Goal: Information Seeking & Learning: Check status

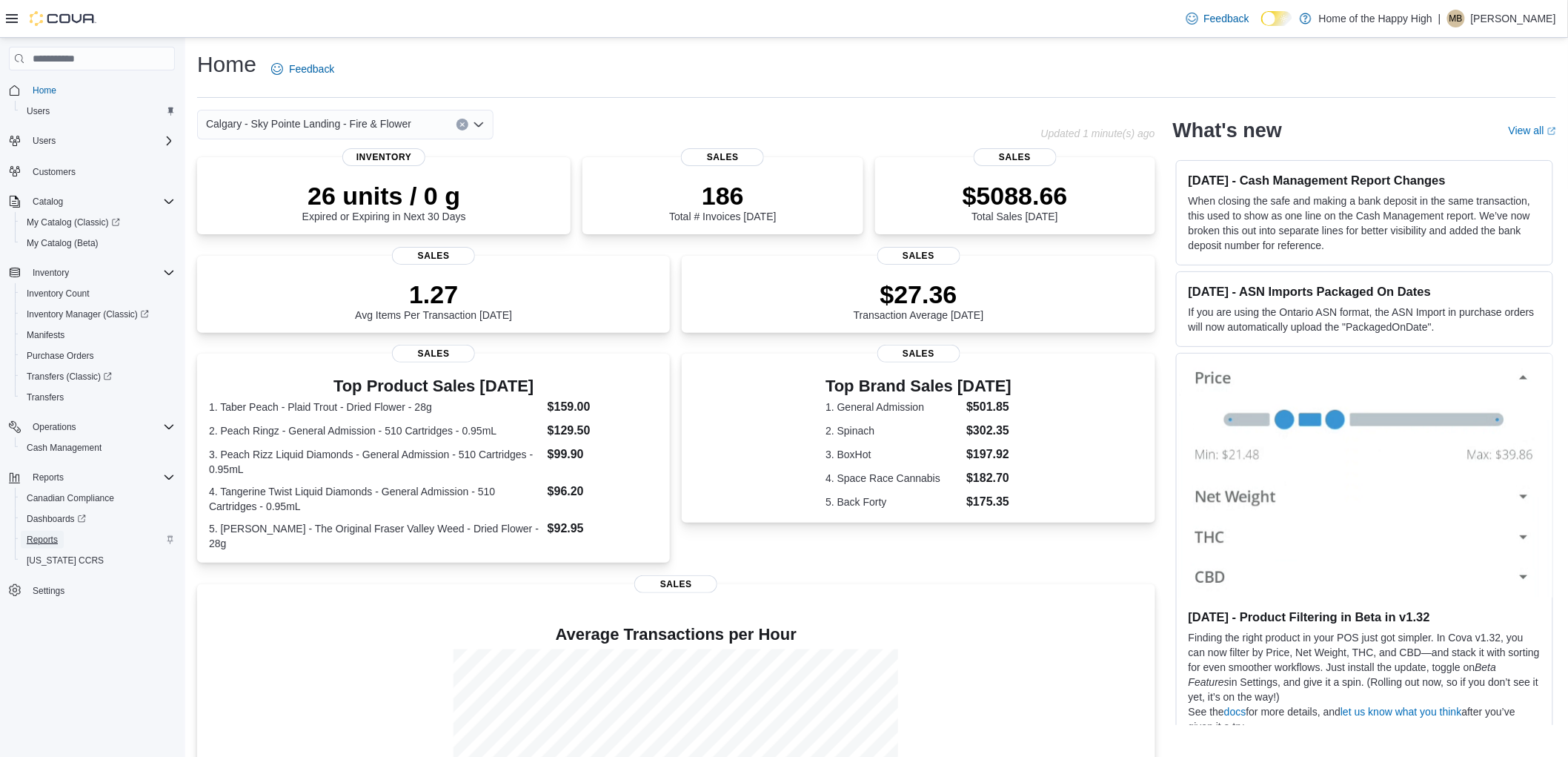
click at [46, 542] on span "Reports" at bounding box center [42, 539] width 31 height 12
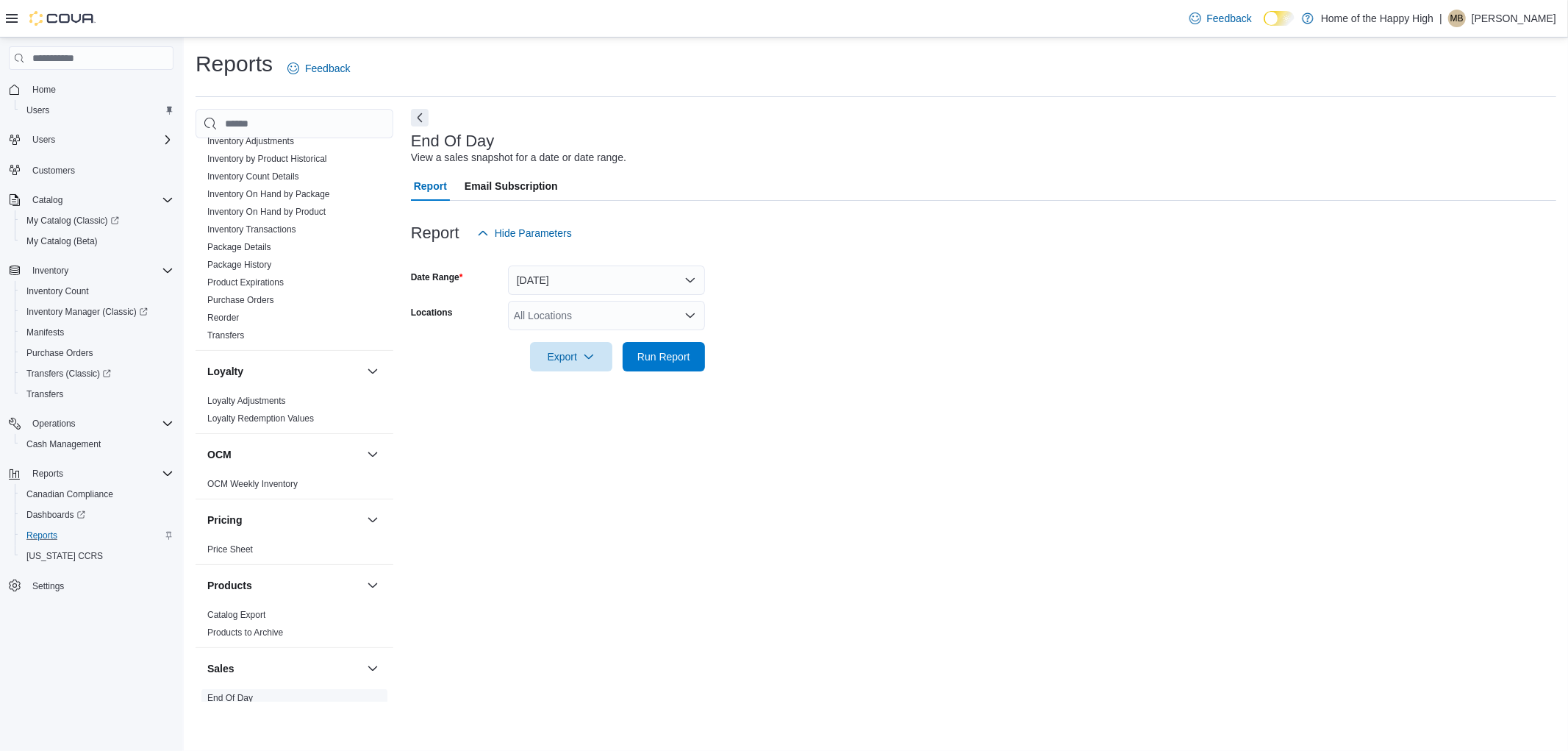
scroll to position [490, 0]
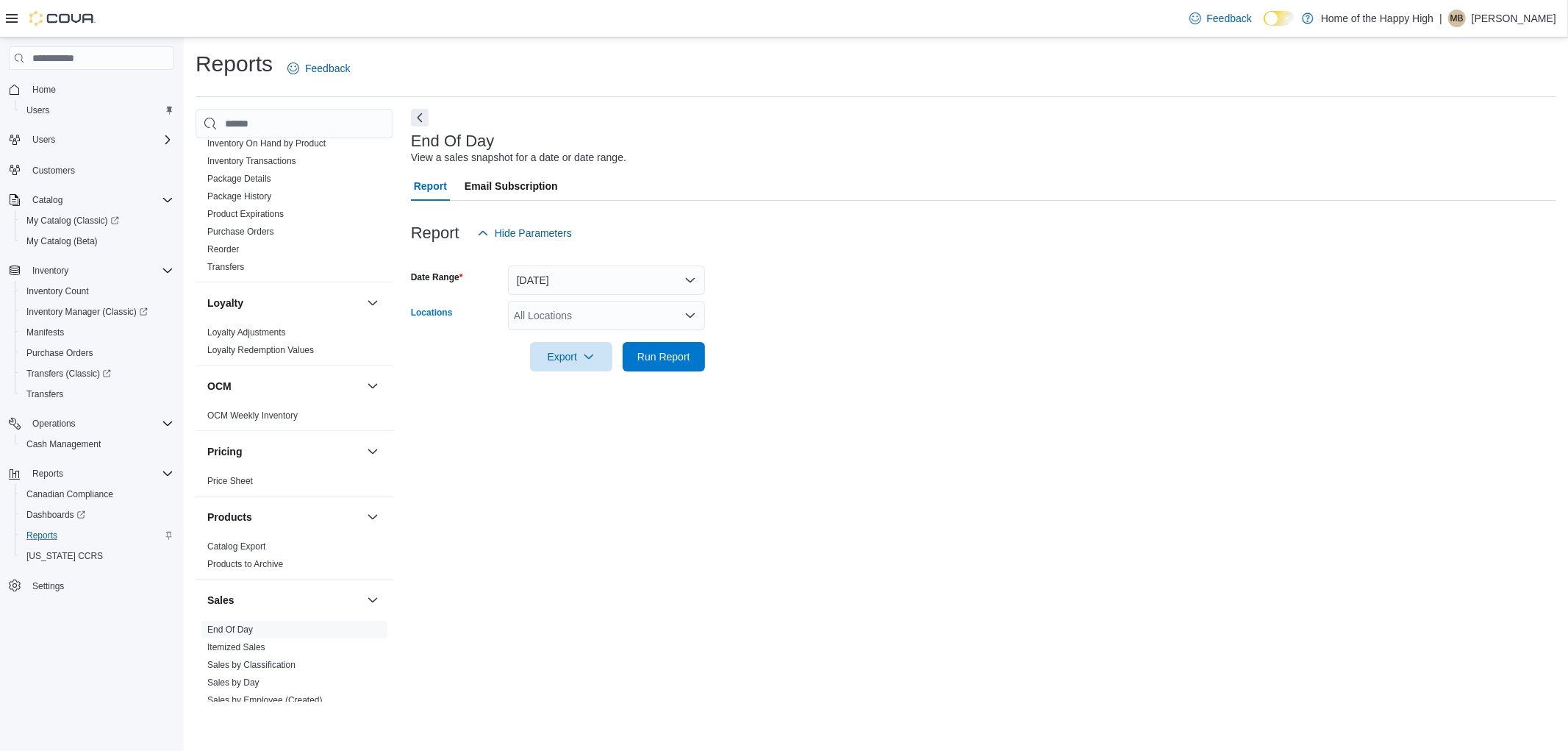
click at [540, 305] on div "All Locations" at bounding box center [606, 316] width 197 height 30
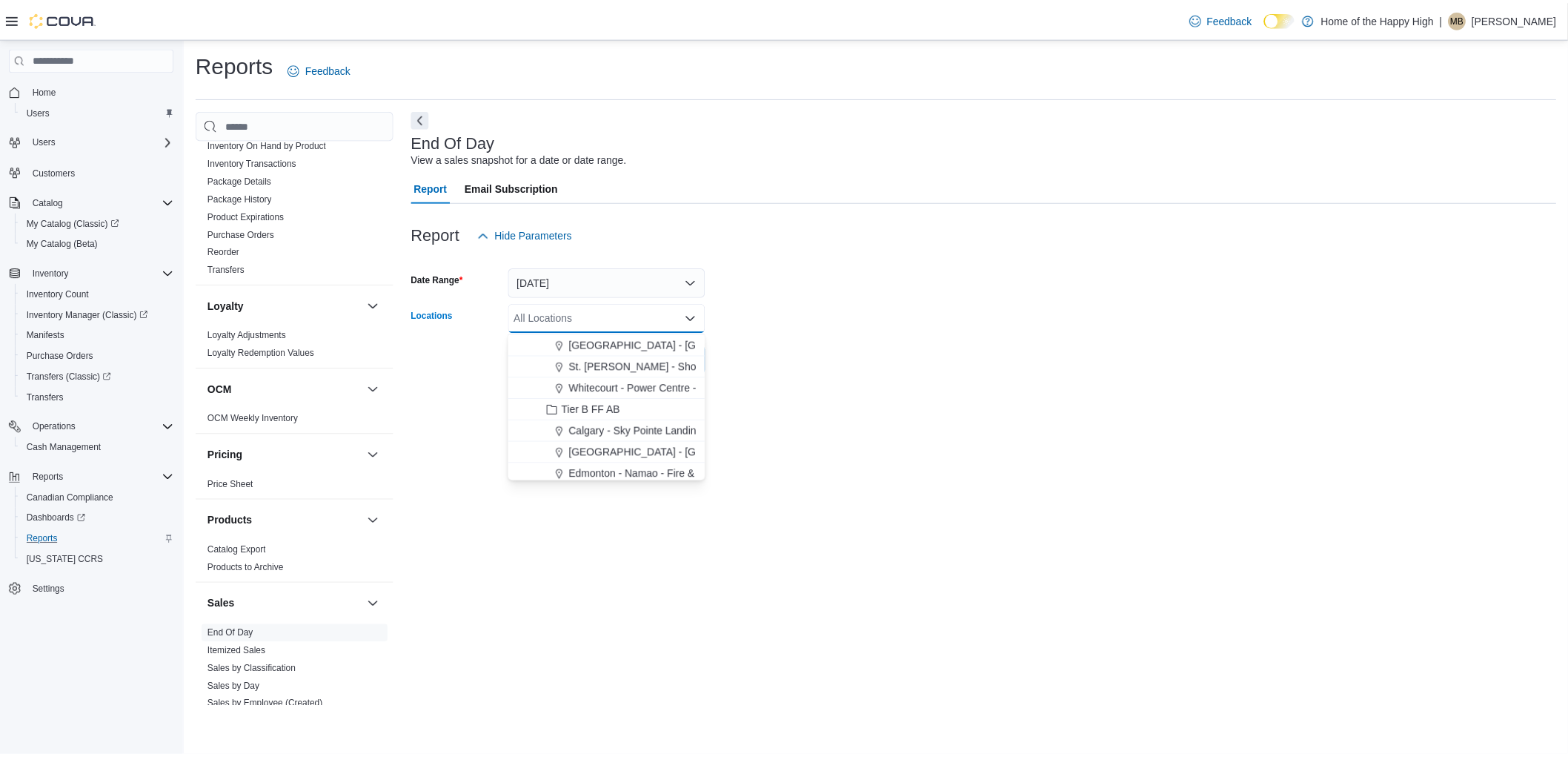
scroll to position [329, 0]
click at [625, 400] on span "Calgary - Sky Pointe Landing - Fire & Flower" at bounding box center [676, 400] width 205 height 15
click at [860, 361] on form "Date Range [DATE] Locations [GEOGRAPHIC_DATA] - [GEOGRAPHIC_DATA] - Fire & Flow…" at bounding box center [991, 312] width 1154 height 125
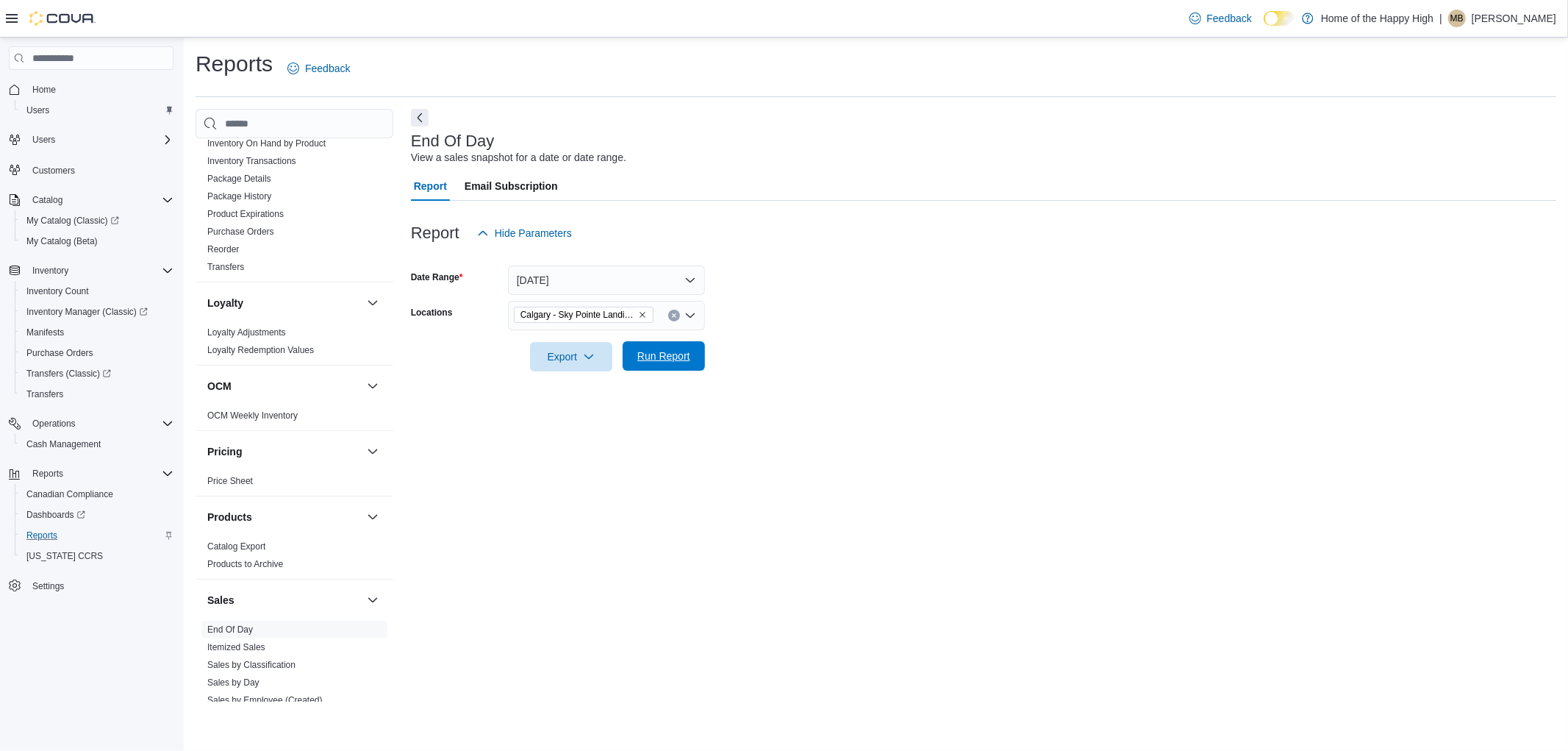
click at [660, 355] on span "Run Report" at bounding box center [664, 355] width 53 height 15
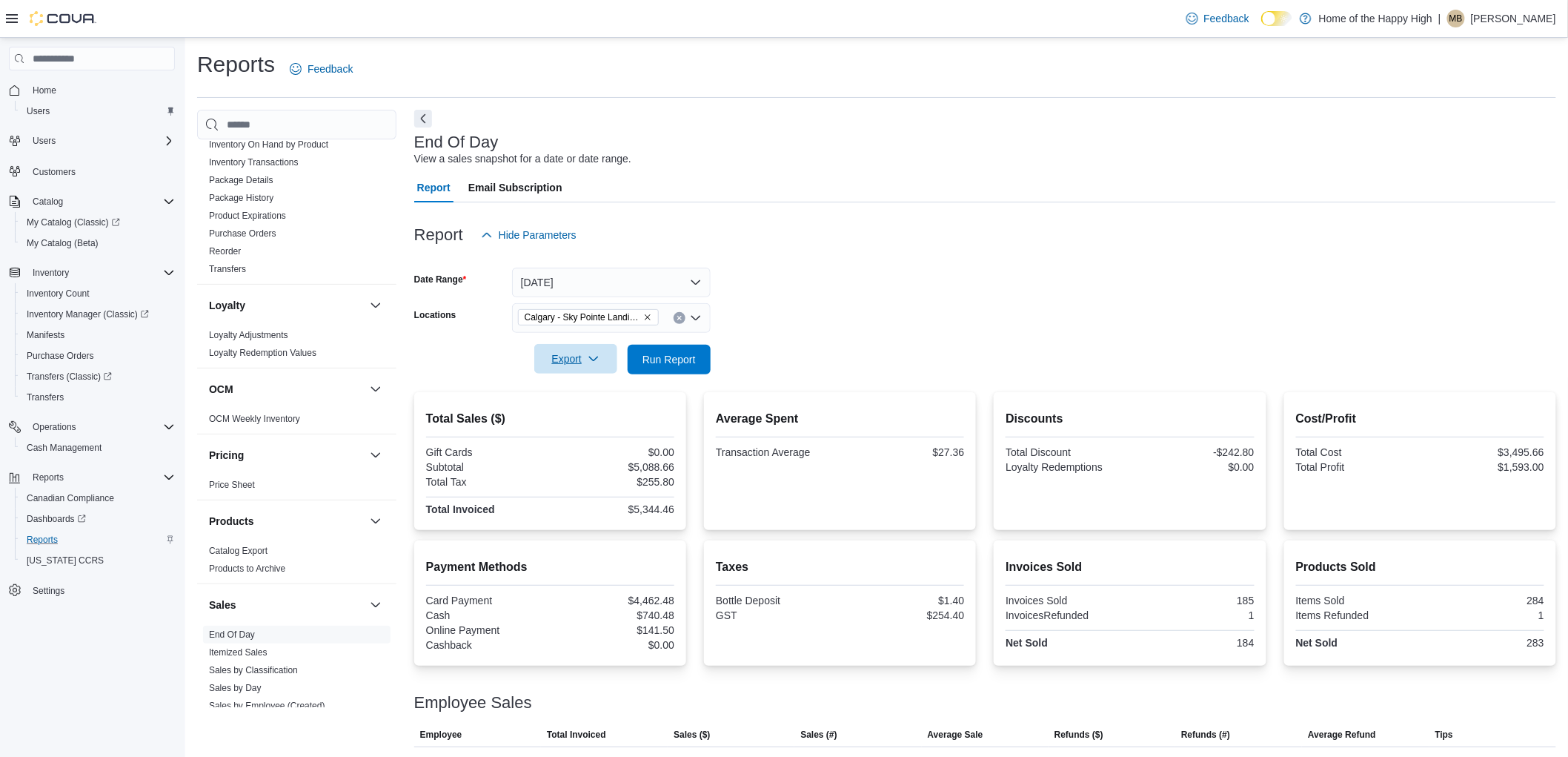
click at [552, 345] on span "Export" at bounding box center [575, 359] width 65 height 30
click at [560, 418] on span "Export to Pdf" at bounding box center [578, 418] width 67 height 12
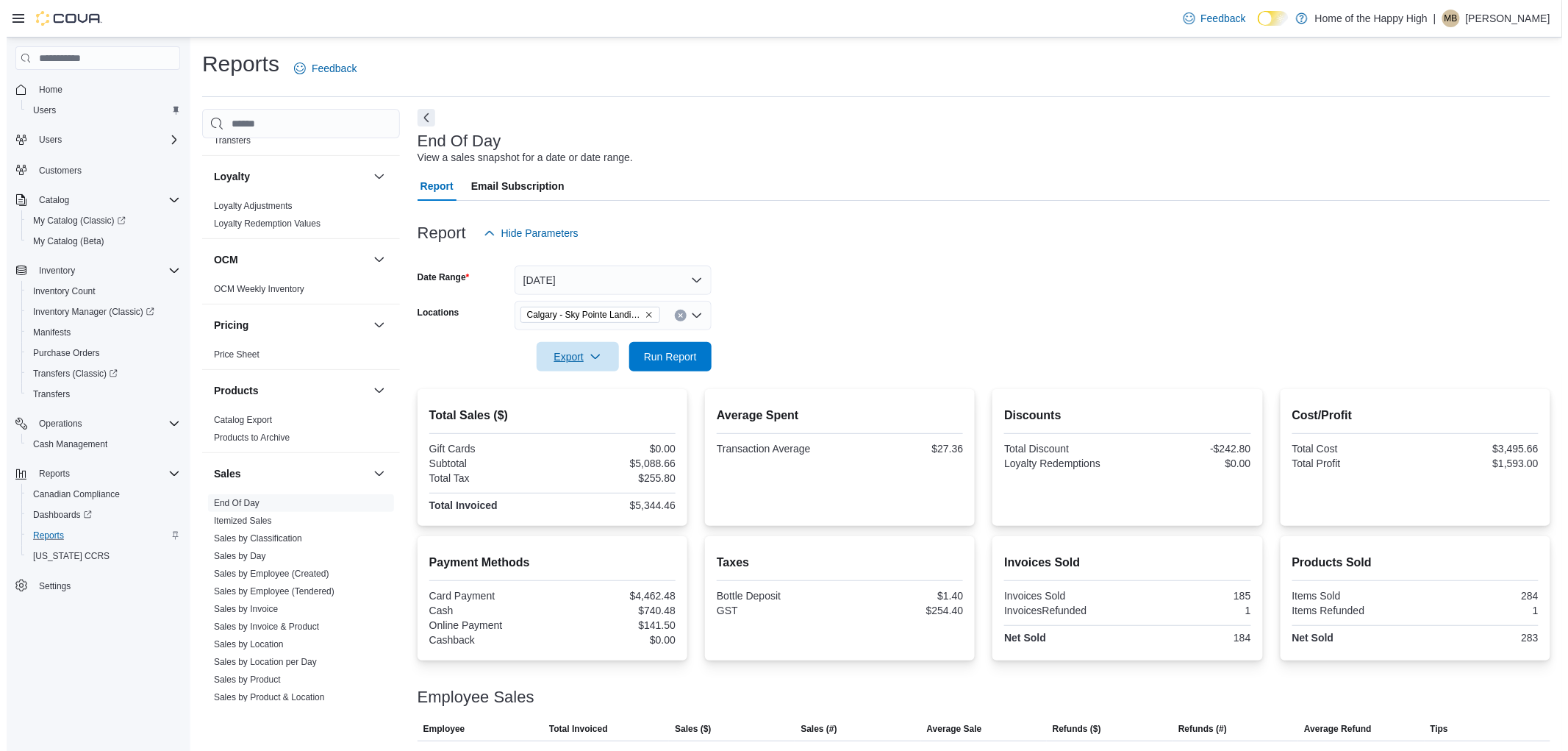
scroll to position [719, 0]
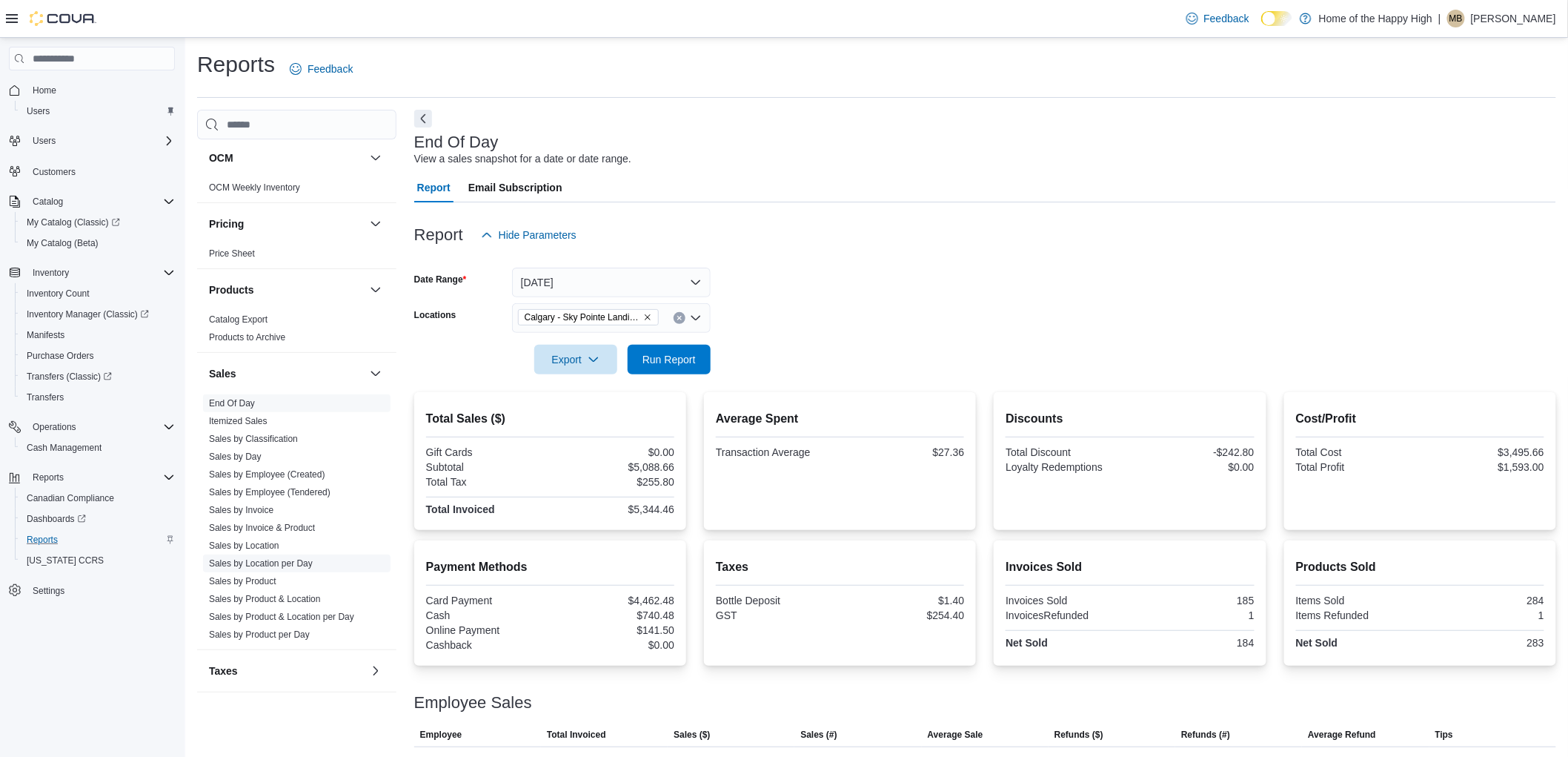
click at [262, 558] on link "Sales by Location per Day" at bounding box center [261, 563] width 103 height 10
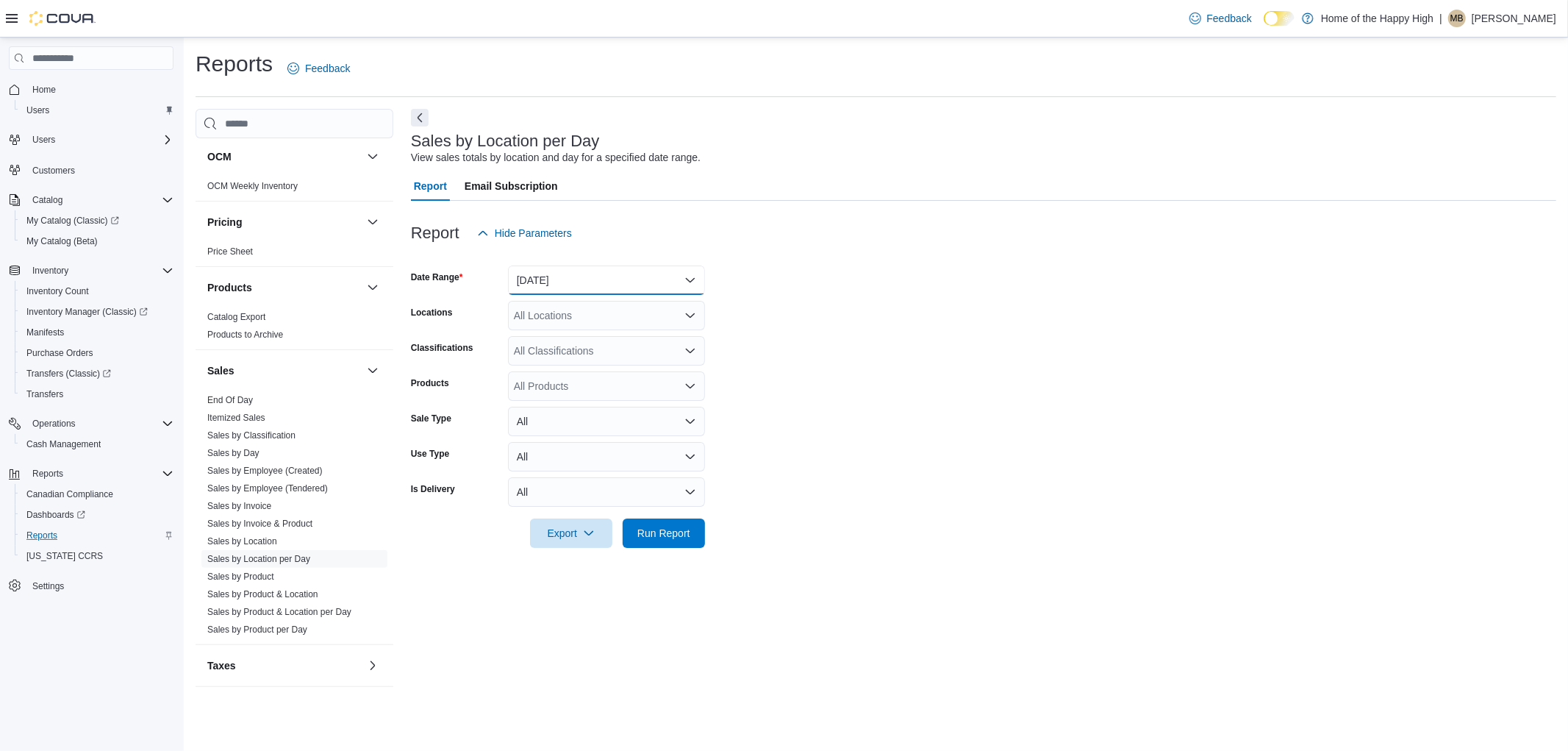
click at [555, 291] on button "[DATE]" at bounding box center [606, 280] width 197 height 30
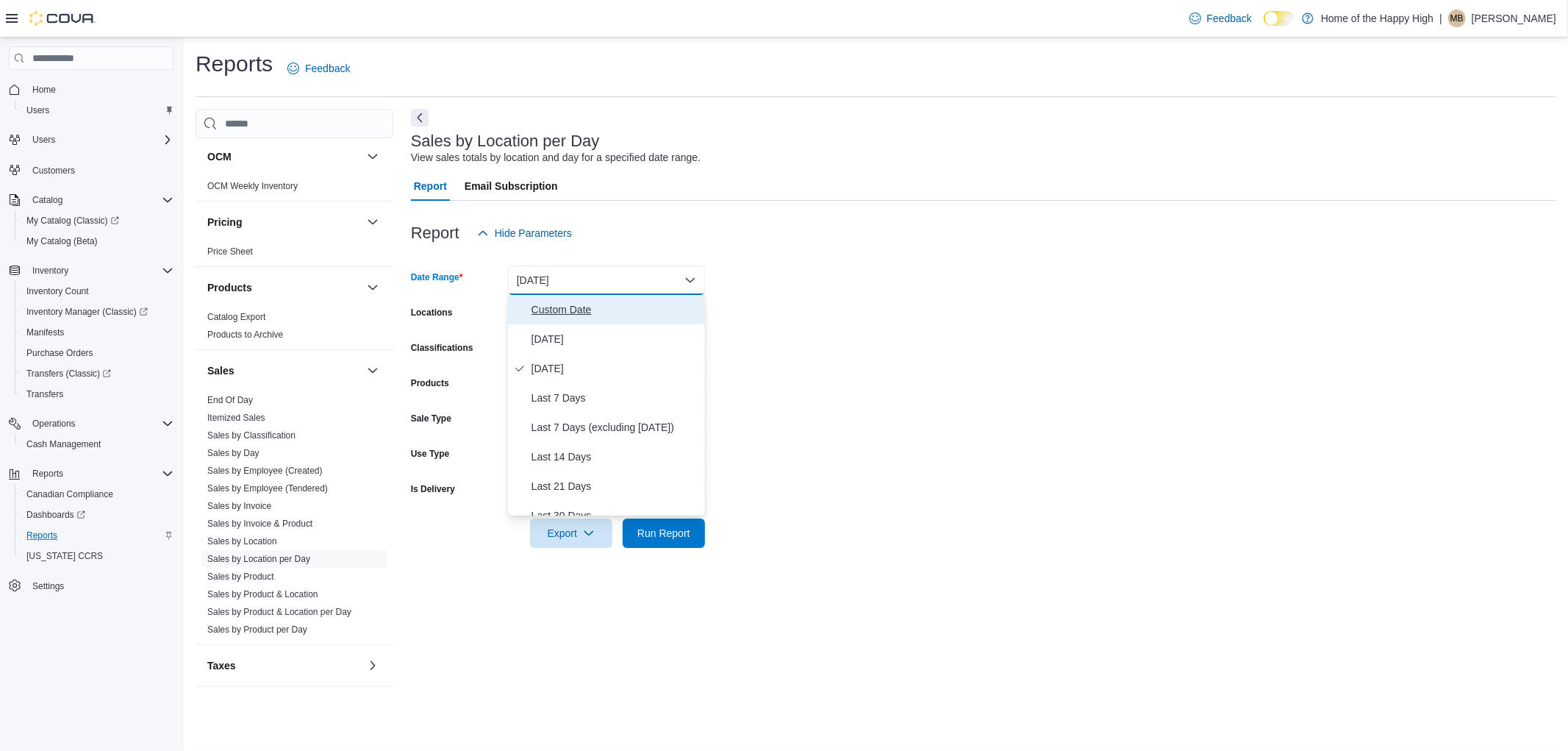
click at [553, 309] on span "Custom Date" at bounding box center [616, 309] width 168 height 18
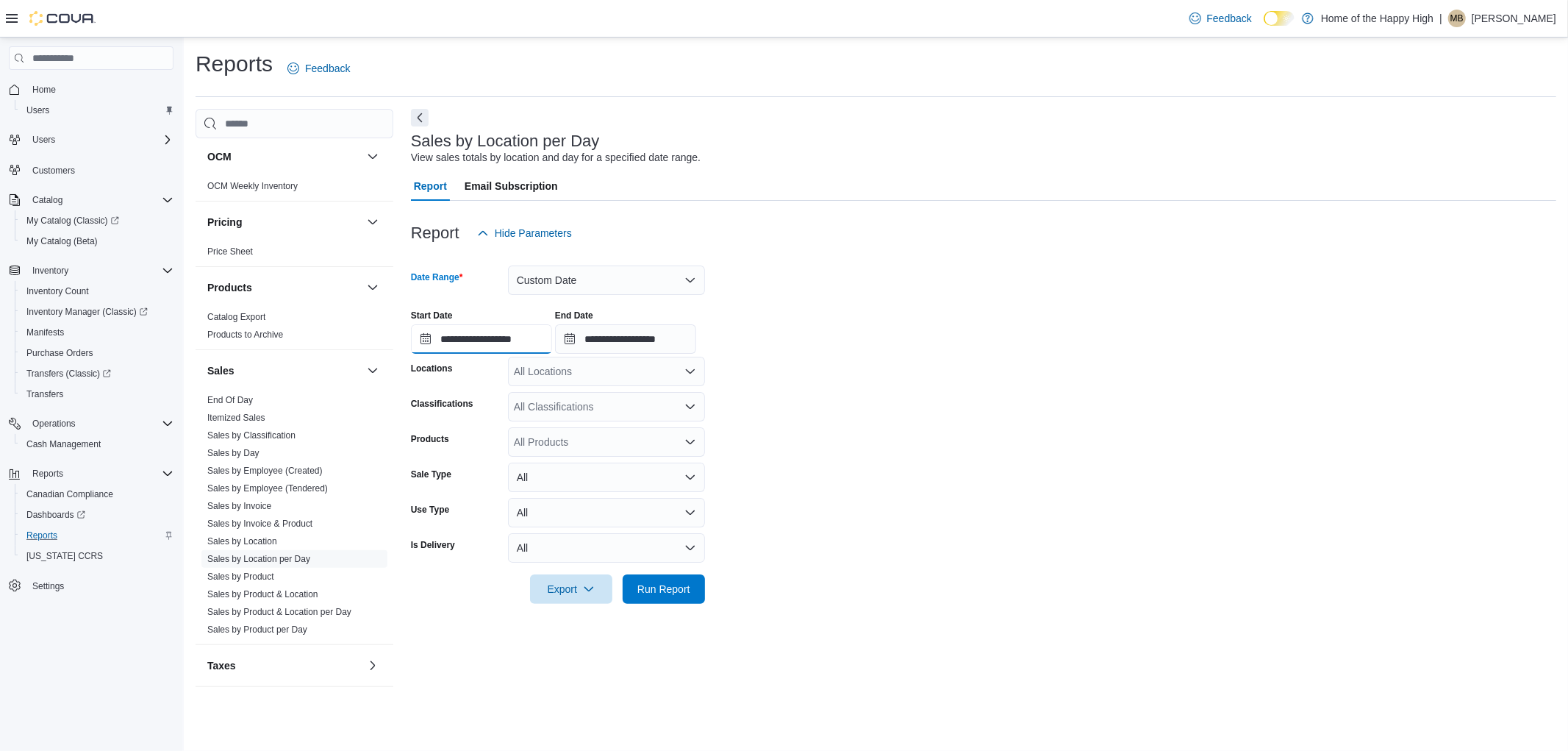
click at [539, 347] on input "**********" at bounding box center [482, 339] width 141 height 30
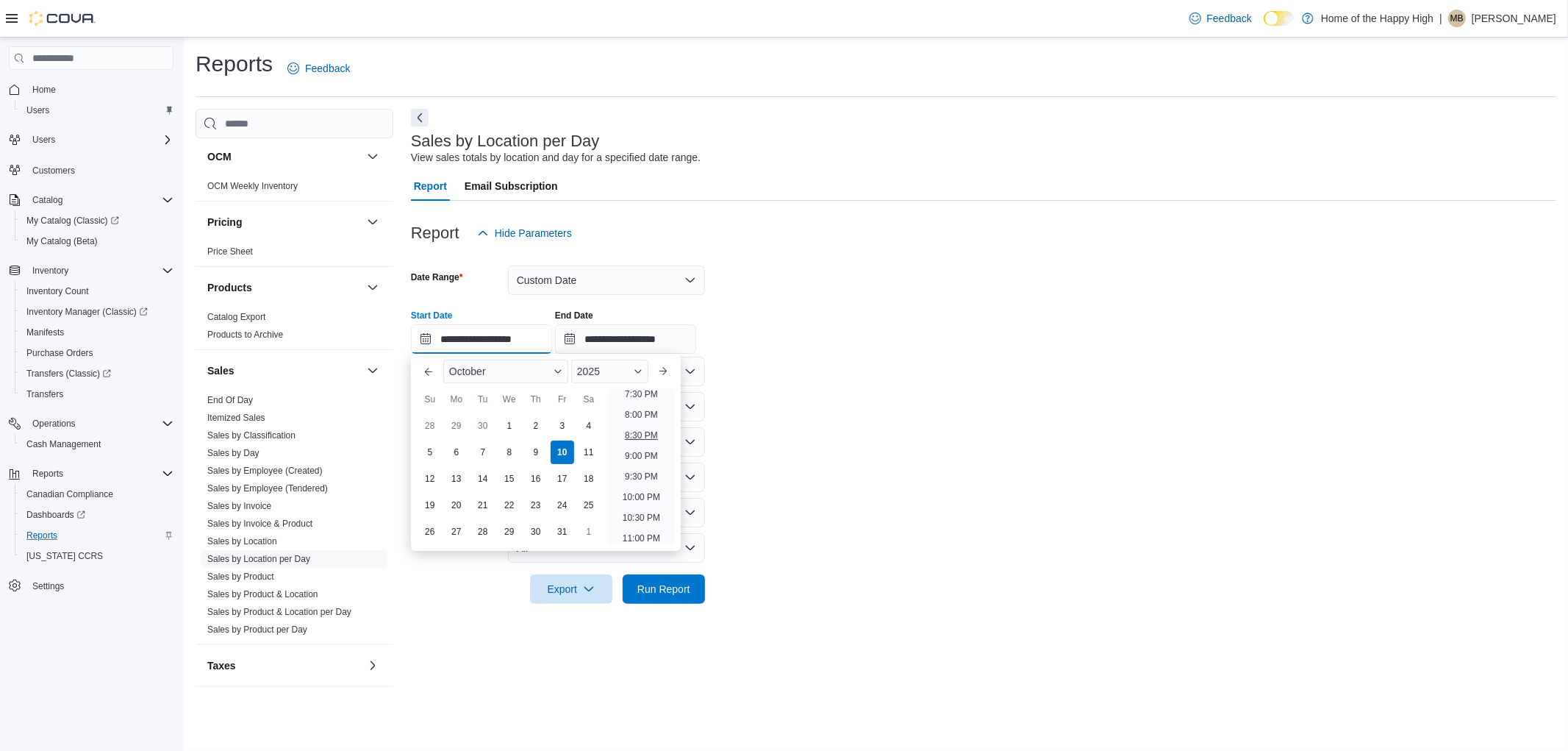
scroll to position [834, 0]
click at [641, 476] on li "10:00 PM" at bounding box center [641, 472] width 49 height 18
type input "**********"
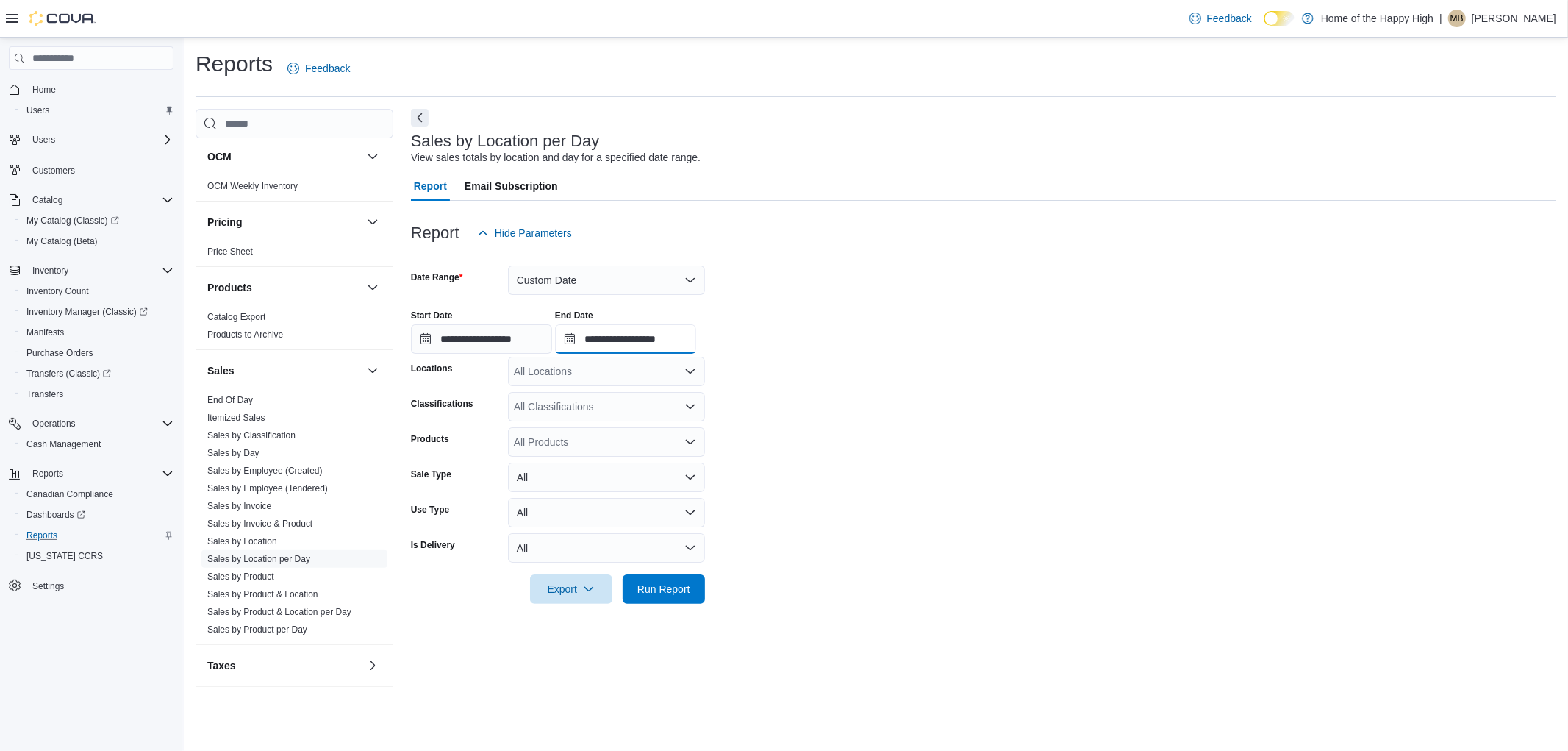
click at [652, 341] on input "**********" at bounding box center [626, 339] width 141 height 30
click at [822, 509] on li "11:00 PM" at bounding box center [801, 513] width 49 height 18
type input "**********"
click at [604, 371] on div "All Locations" at bounding box center [606, 372] width 197 height 30
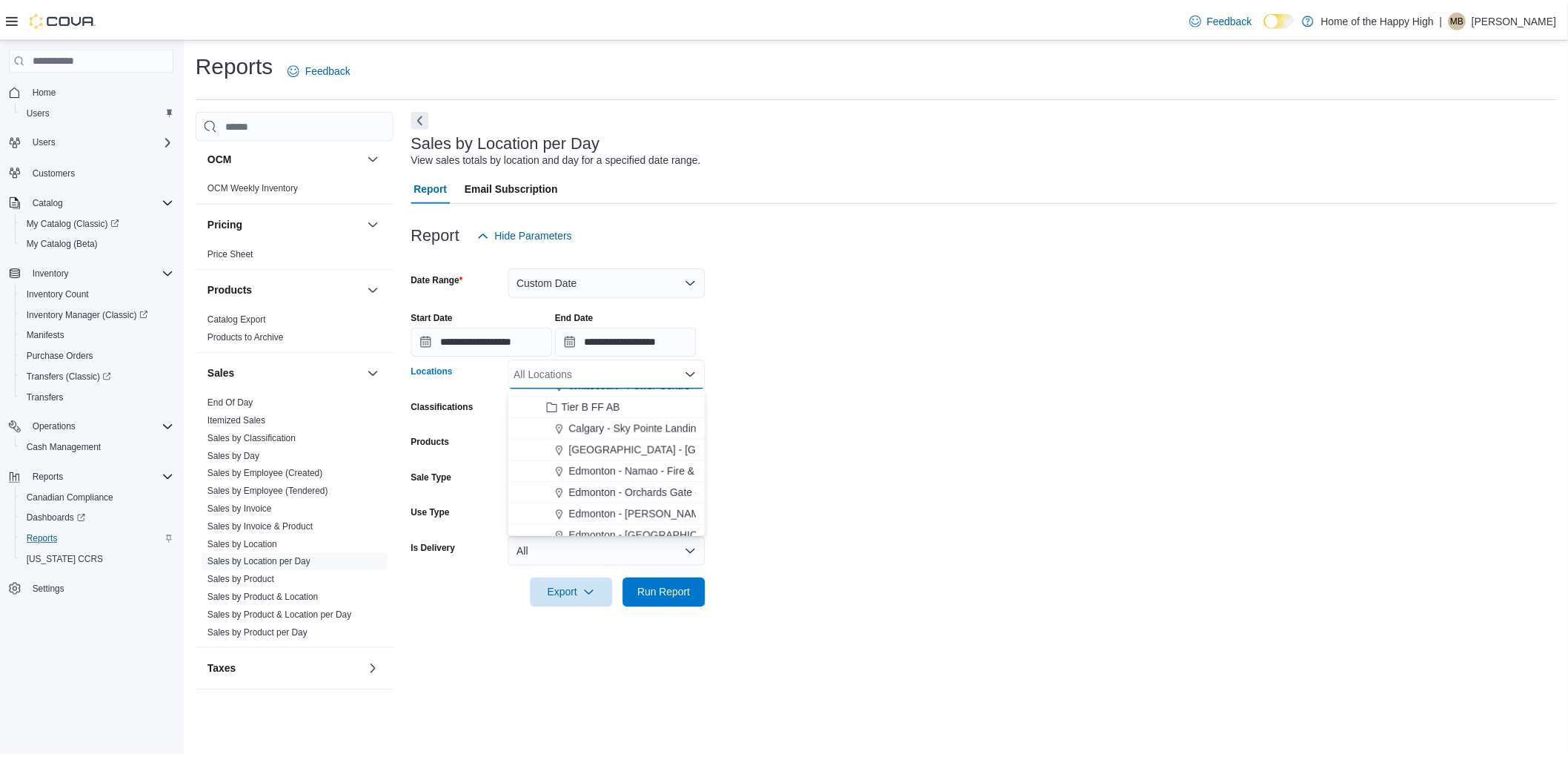
scroll to position [329, 0]
click at [625, 462] on span "Calgary - Sky Pointe Landing - Fire & Flower" at bounding box center [676, 457] width 205 height 15
click at [661, 591] on span "Run Report" at bounding box center [669, 592] width 53 height 15
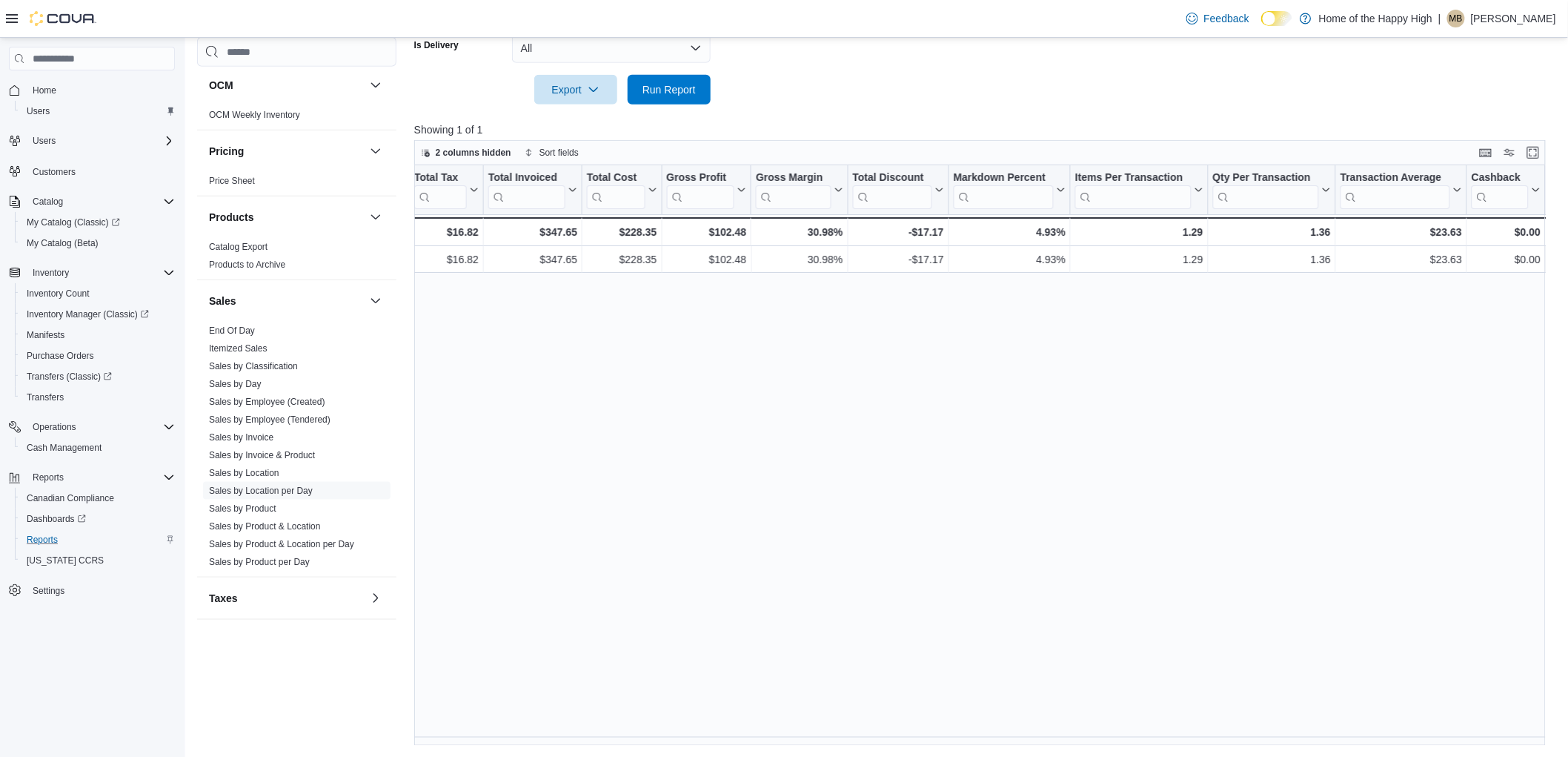
scroll to position [0, 886]
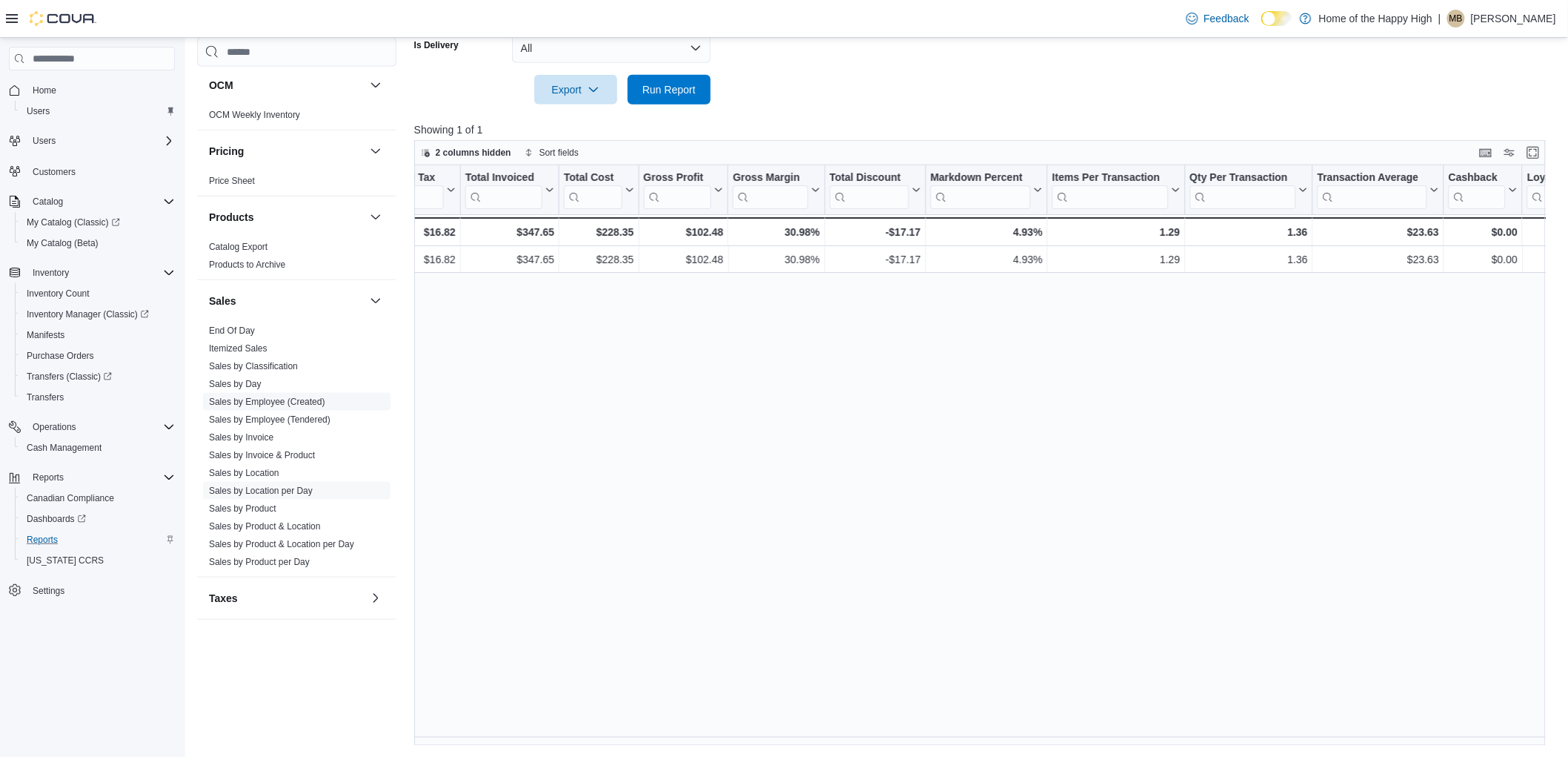
drag, startPoint x: 279, startPoint y: 549, endPoint x: 364, endPoint y: 480, distance: 109.5
click at [279, 546] on link "Sales by Product & Location per Day" at bounding box center [281, 544] width 145 height 10
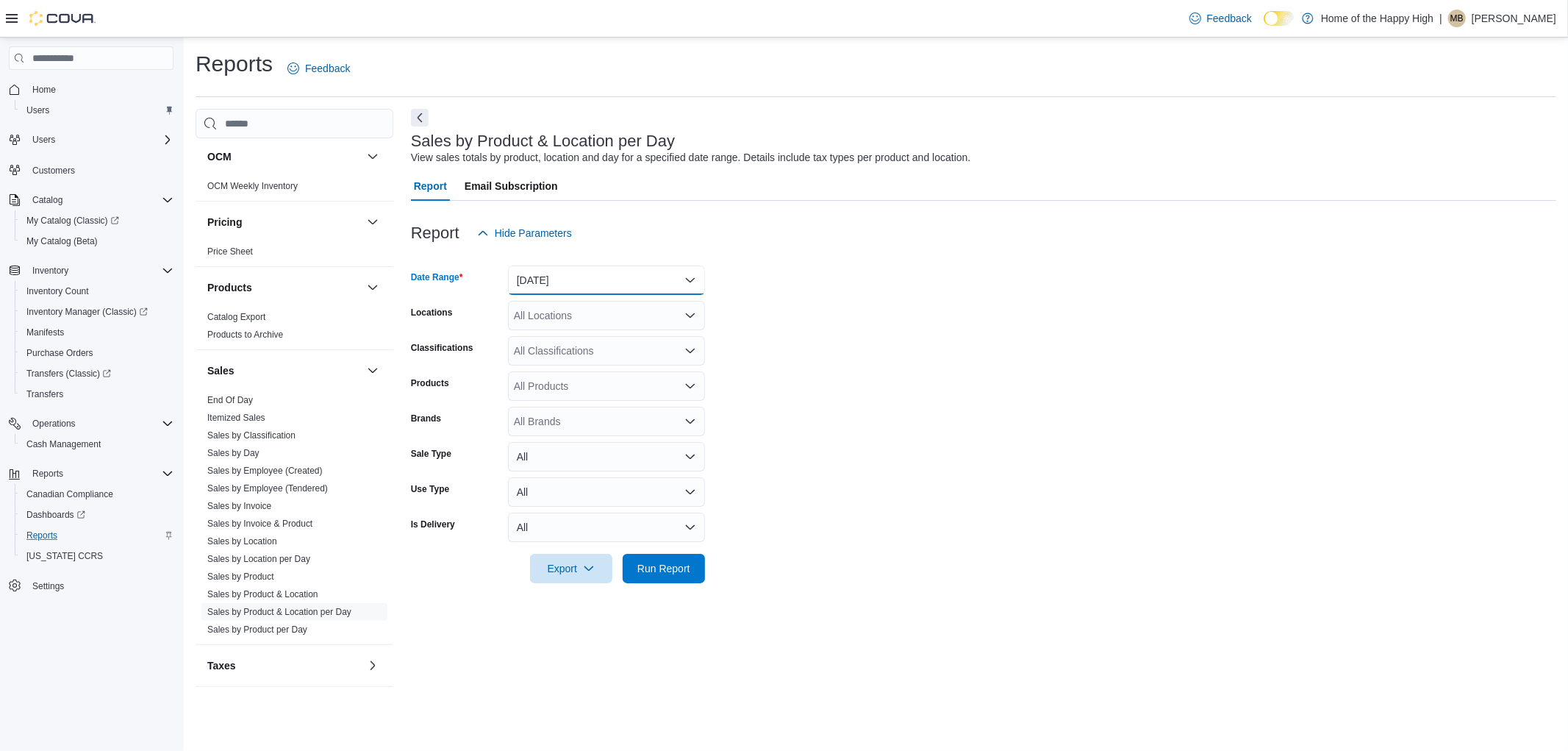
click at [592, 276] on button "[DATE]" at bounding box center [606, 280] width 197 height 30
click at [550, 314] on span "Custom Date" at bounding box center [616, 309] width 168 height 18
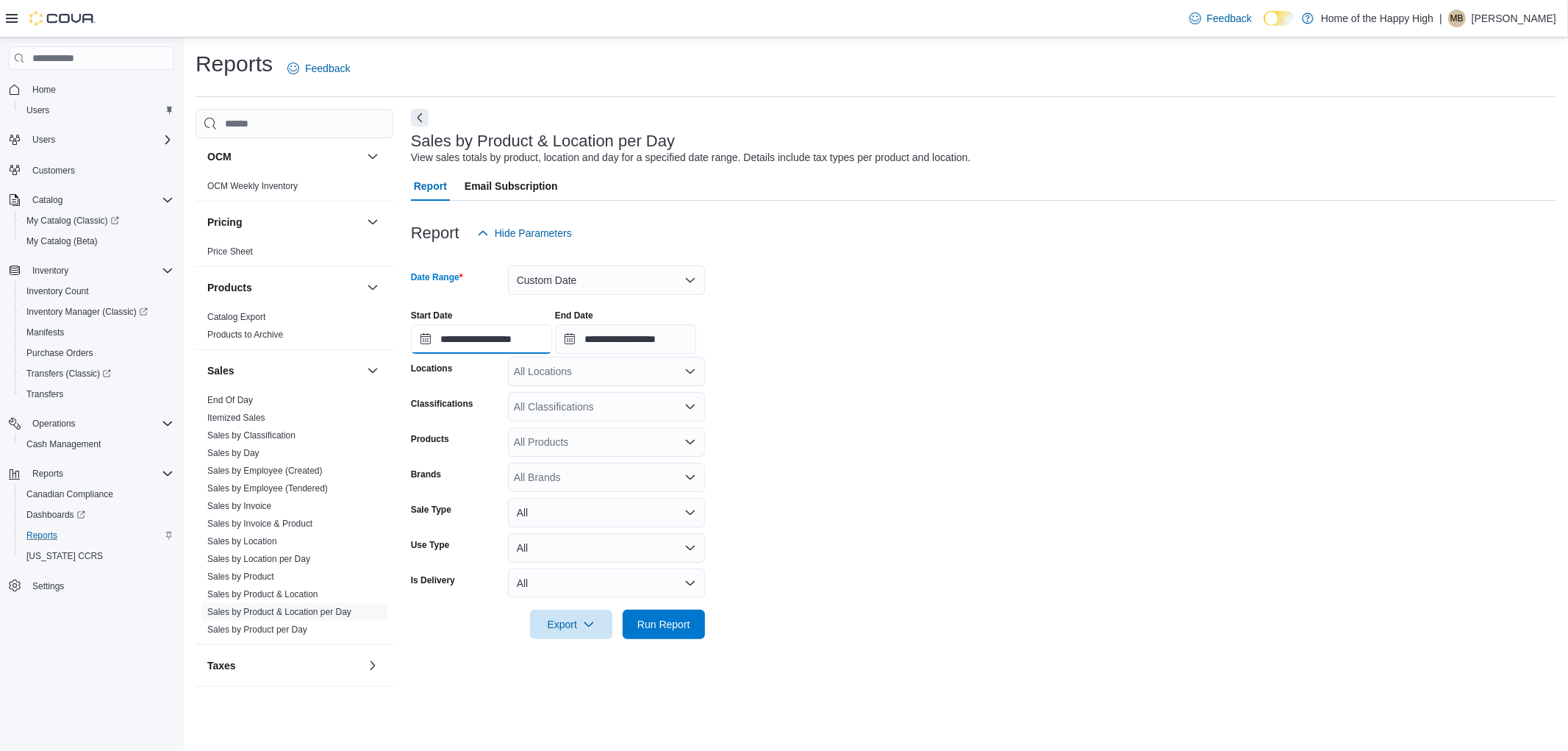
click at [508, 334] on input "**********" at bounding box center [482, 339] width 141 height 30
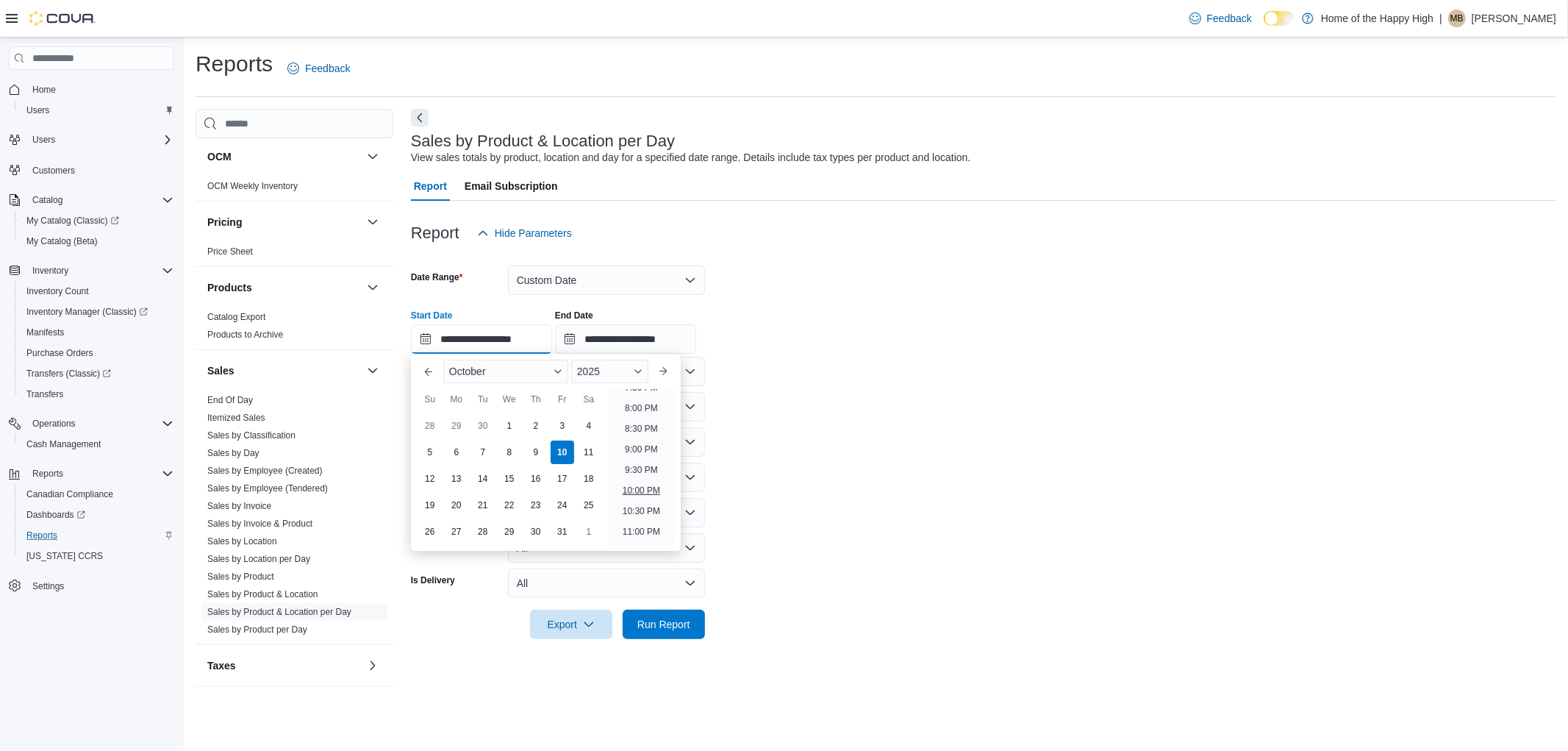
scroll to position [834, 0]
click at [655, 469] on li "10:00 PM" at bounding box center [641, 472] width 49 height 18
type input "**********"
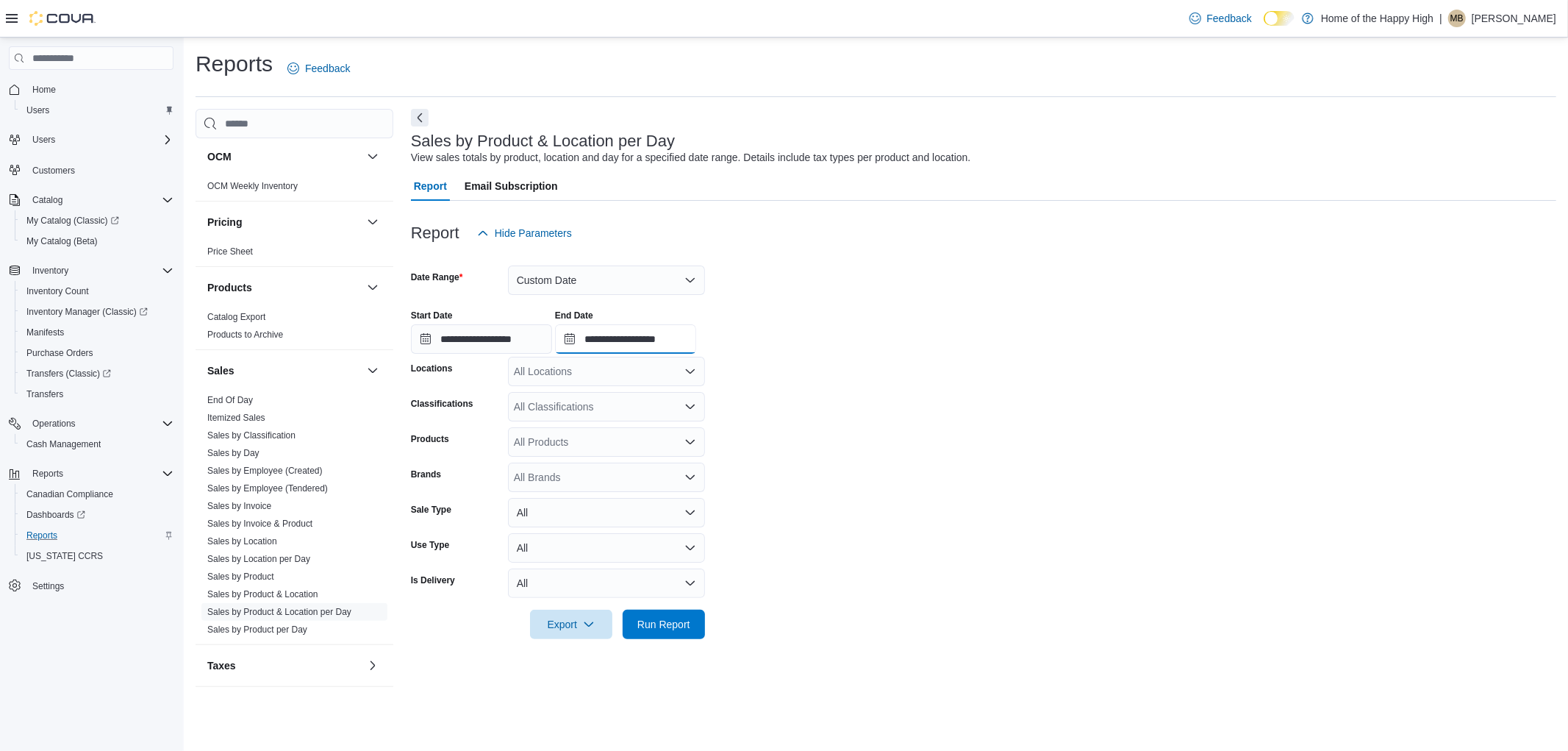
click at [697, 325] on input "**********" at bounding box center [626, 339] width 141 height 30
click at [816, 519] on li "11:00 PM" at bounding box center [801, 513] width 49 height 18
type input "**********"
click at [630, 378] on div "All Locations" at bounding box center [606, 372] width 197 height 30
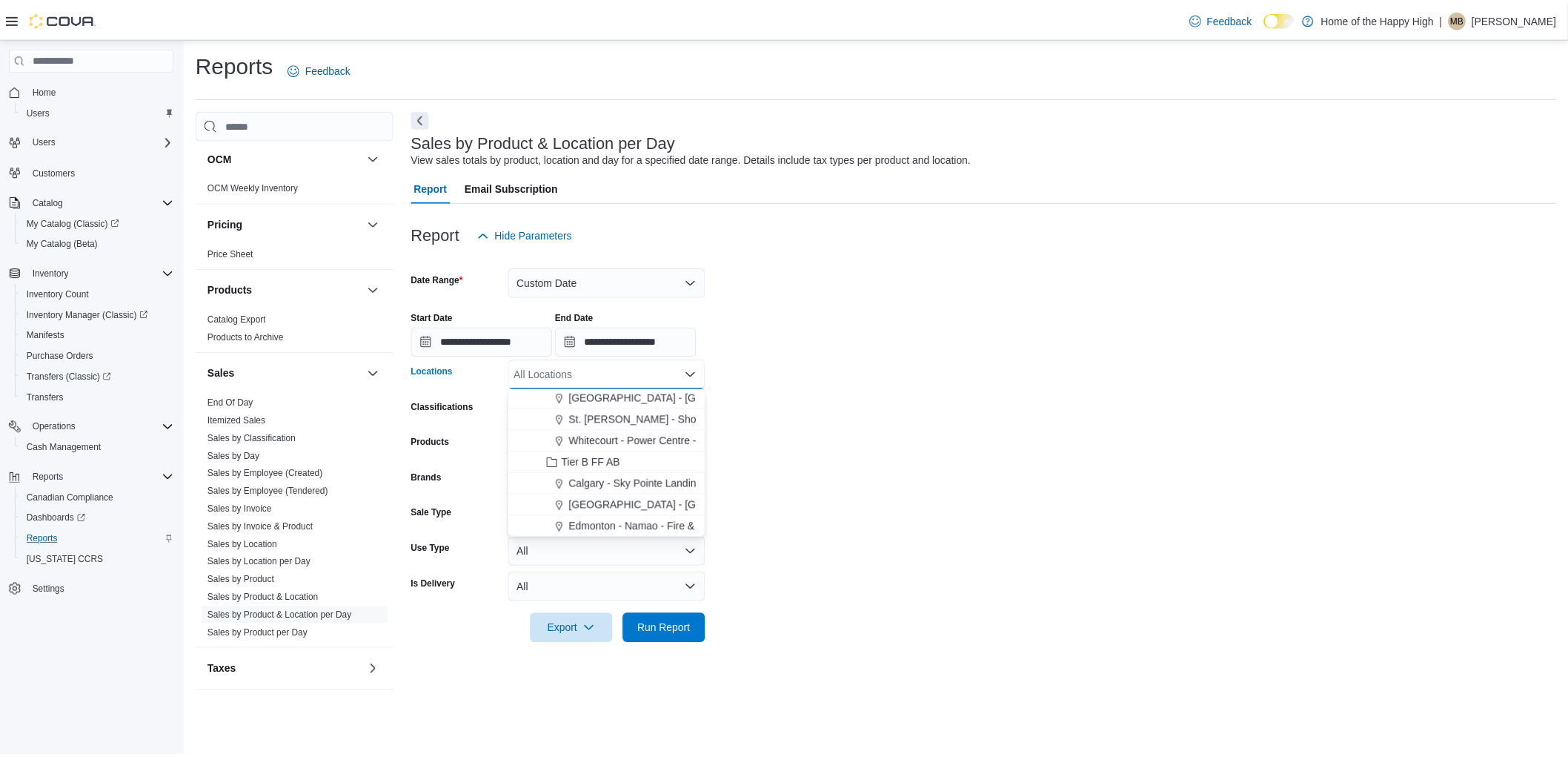
scroll to position [329, 0]
click at [653, 444] on button "Tier B FF AB" at bounding box center [610, 436] width 198 height 21
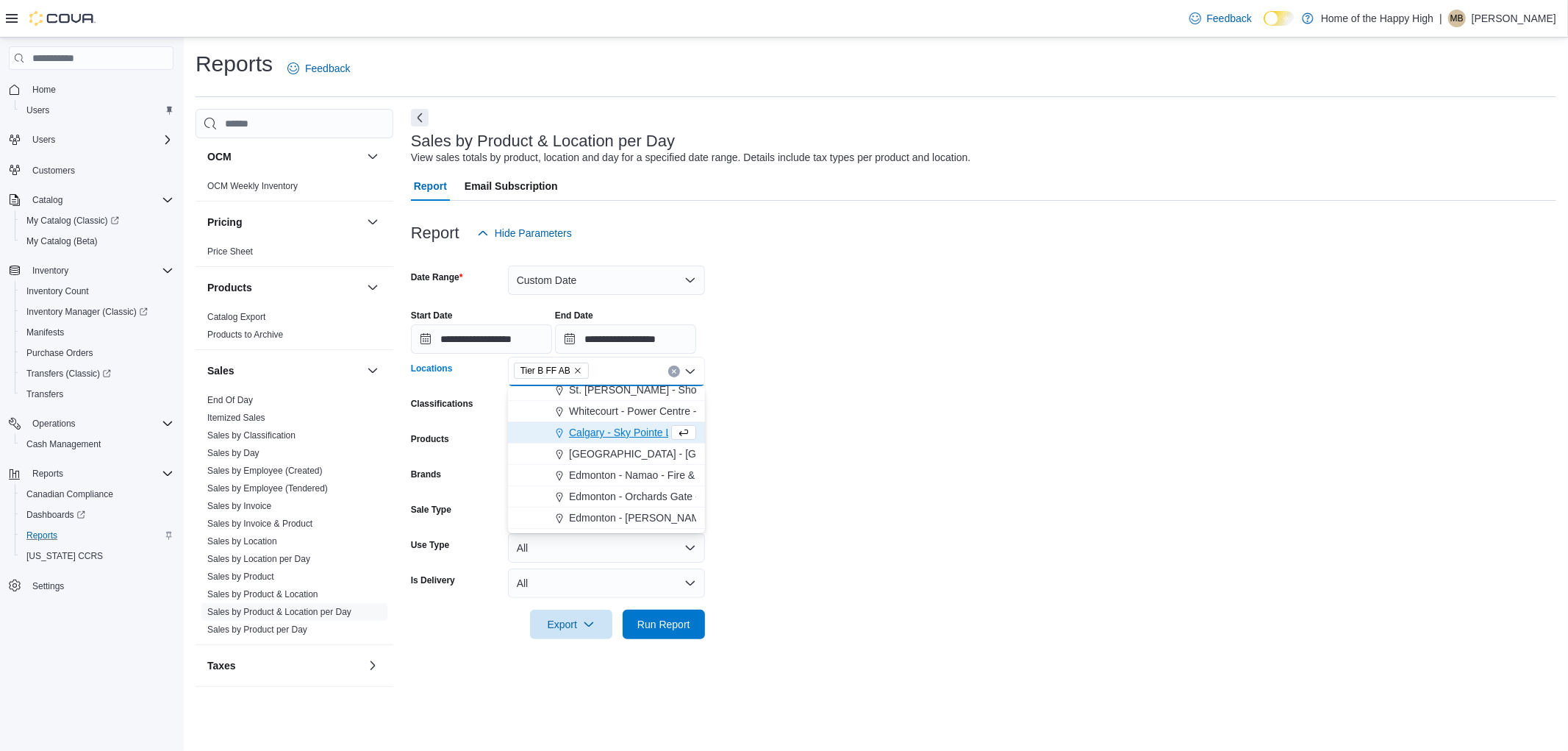
click at [675, 369] on icon "Clear input" at bounding box center [674, 372] width 6 height 6
click at [627, 452] on span "Calgary - Sky Pointe Landing - Fire & Flower" at bounding box center [671, 453] width 204 height 15
click at [664, 640] on div at bounding box center [983, 648] width 1145 height 18
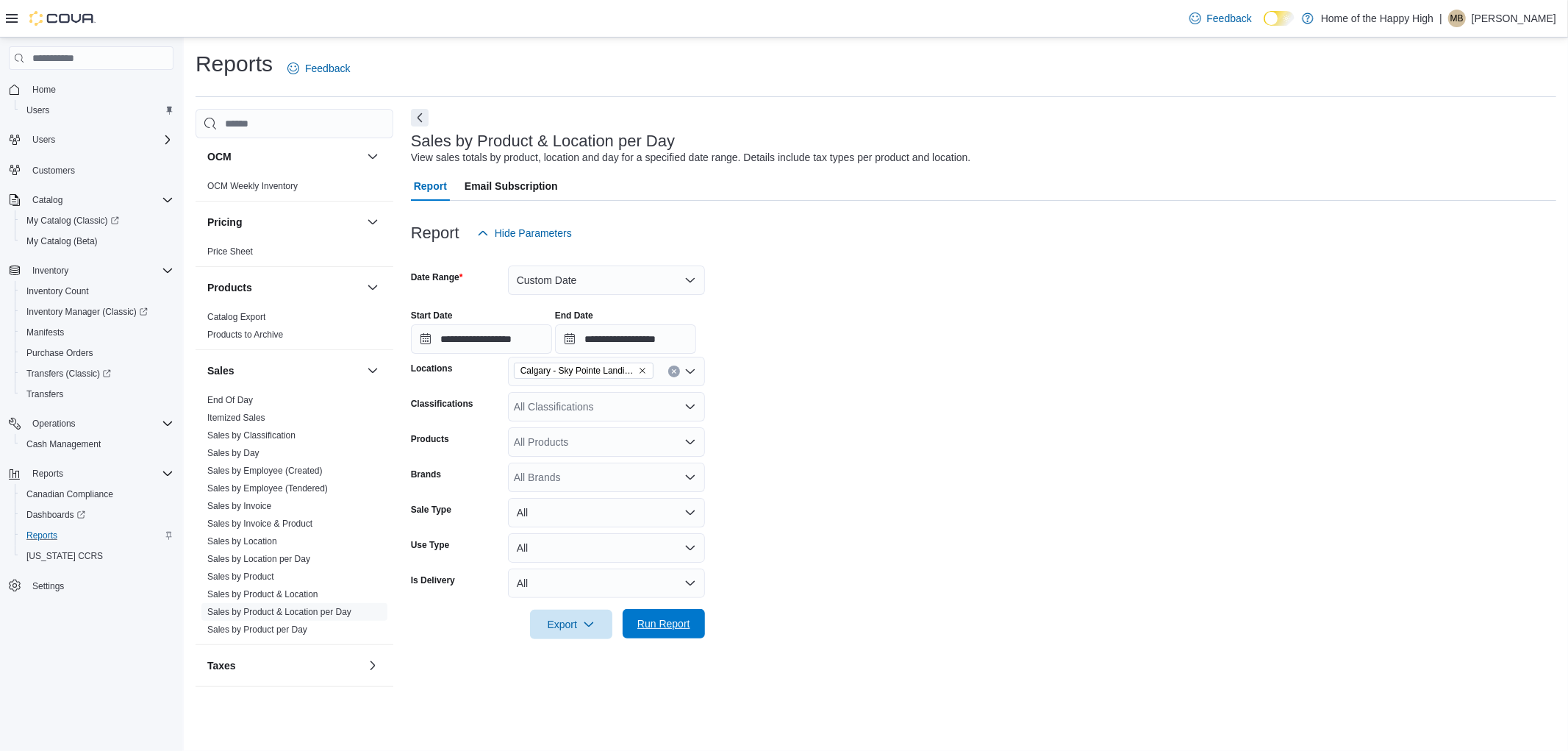
click at [665, 635] on span "Run Report" at bounding box center [663, 624] width 65 height 30
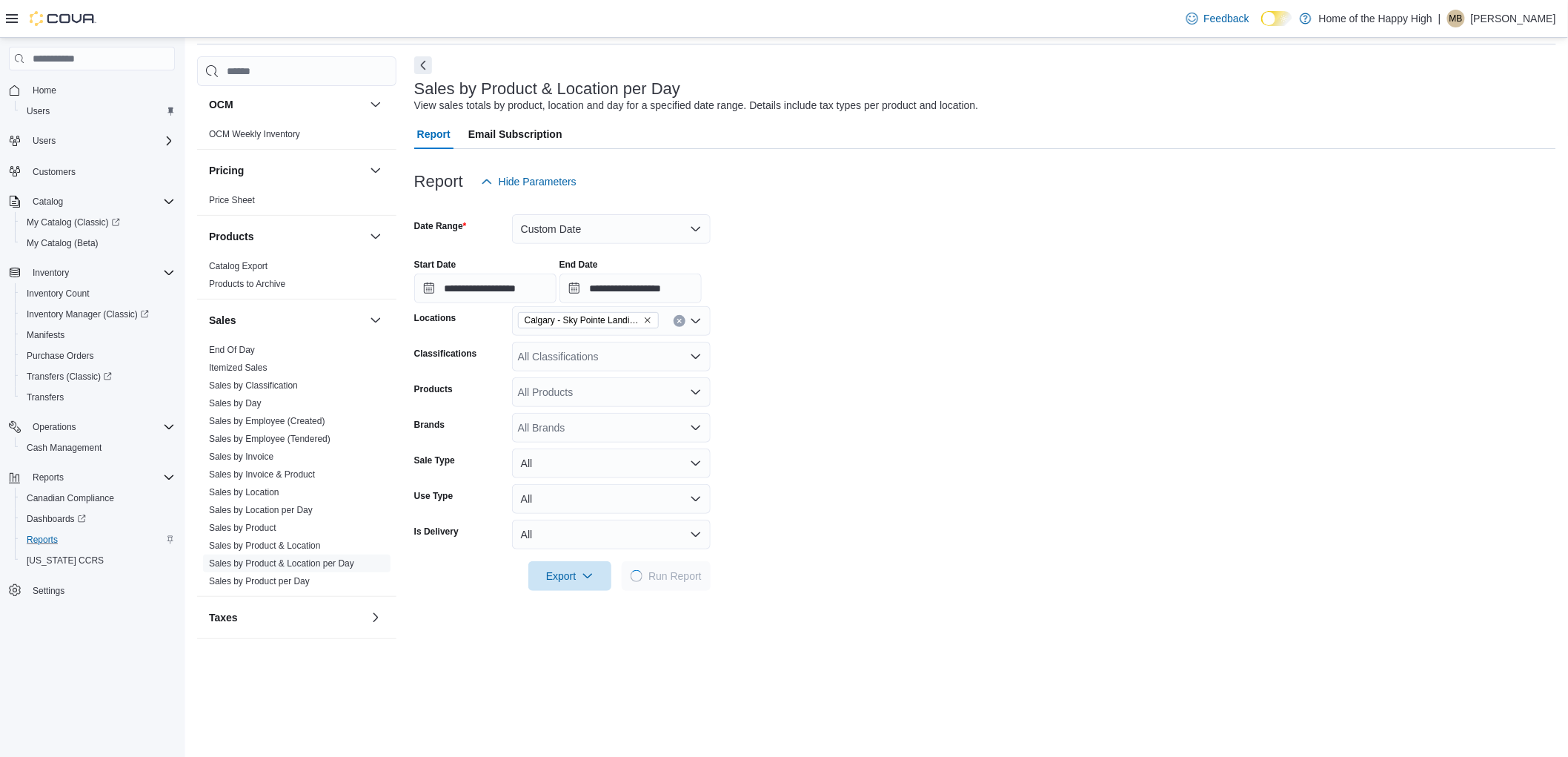
scroll to position [82, 0]
